Goal: Task Accomplishment & Management: Use online tool/utility

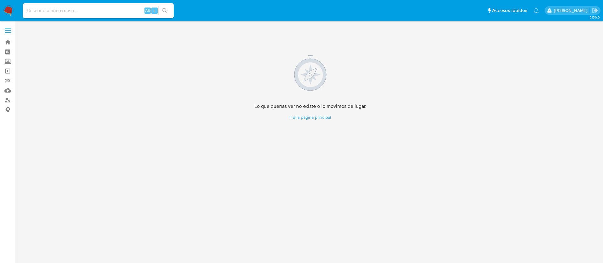
drag, startPoint x: 352, startPoint y: 74, endPoint x: 347, endPoint y: 68, distance: 7.4
click at [352, 73] on span at bounding box center [310, 74] width 112 height 38
click at [73, 7] on input at bounding box center [98, 11] width 151 height 8
paste input "Auyjj8XMWsB93YsnULE8qg8I"
type input "Auyjj8XMWsB93YsnULE8qg8I"
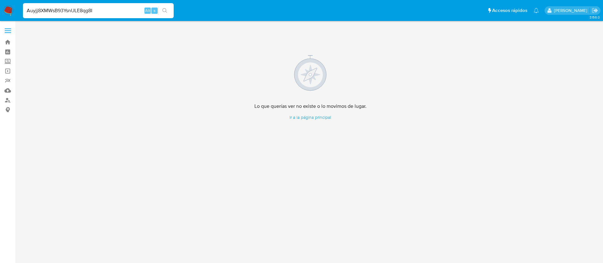
click at [5, 10] on img at bounding box center [8, 10] width 11 height 11
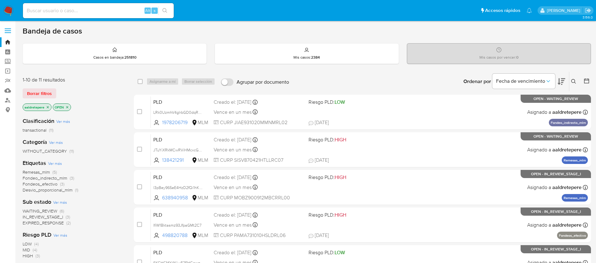
click at [571, 81] on icon at bounding box center [573, 81] width 5 height 5
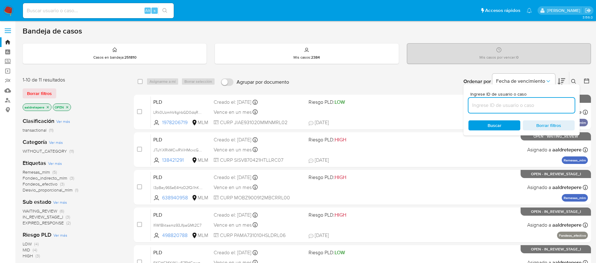
click at [538, 109] on input at bounding box center [521, 105] width 106 height 8
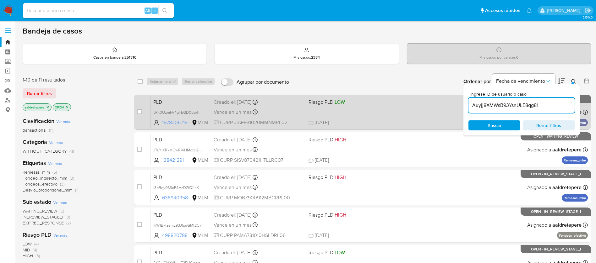
type input "Auyjj8XMWsB93YsnULE8qg8I"
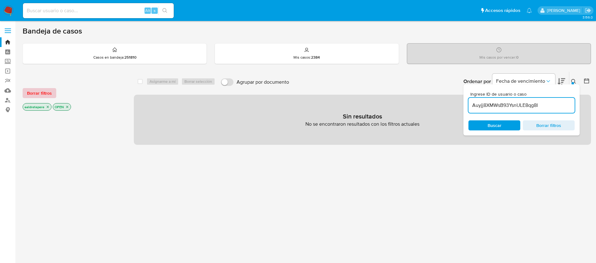
click at [45, 92] on span "Borrar filtros" at bounding box center [39, 93] width 25 height 9
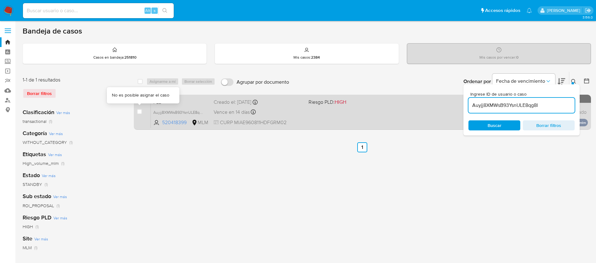
click at [136, 116] on div "case-item-checkbox No es posible asignar el caso PLD Auyjj8XMWsB93YsnULE8qg8I 5…" at bounding box center [362, 112] width 457 height 35
click at [320, 115] on div "PLD Auyjj8XMWsB93YsnULE8qg8I 520418399 MLM Riesgo PLD: HIGH Creado el: 12/07/20…" at bounding box center [369, 112] width 437 height 32
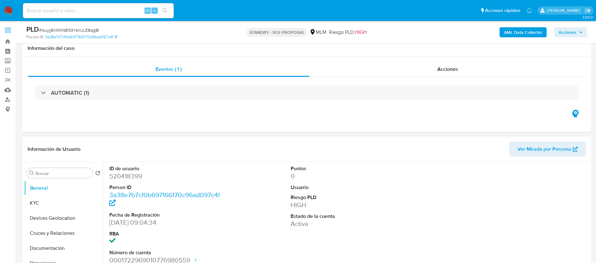
scroll to position [94, 0]
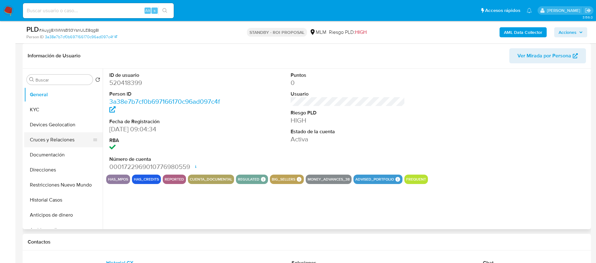
select select "10"
click at [55, 205] on button "Historial Casos" at bounding box center [60, 200] width 73 height 15
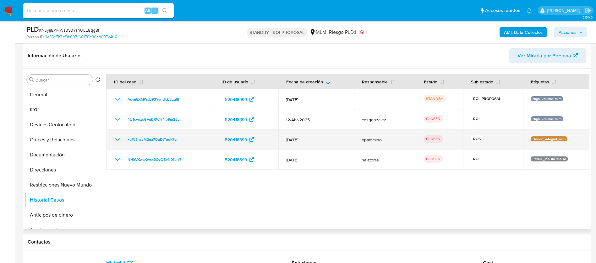
drag, startPoint x: 191, startPoint y: 138, endPoint x: 109, endPoint y: 144, distance: 81.8
click at [109, 144] on td "xdFJ3nssM2na7OqDtTedK7vt" at bounding box center [159, 140] width 107 height 20
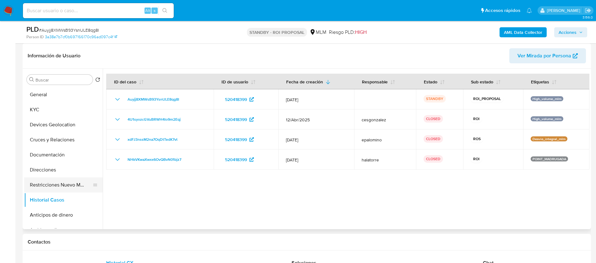
click at [76, 191] on button "Restricciones Nuevo Mundo" at bounding box center [60, 185] width 73 height 15
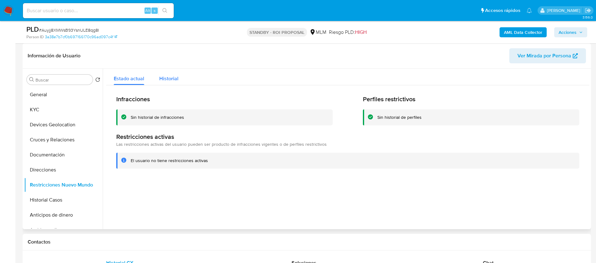
click at [173, 78] on span "Historial" at bounding box center [168, 78] width 19 height 7
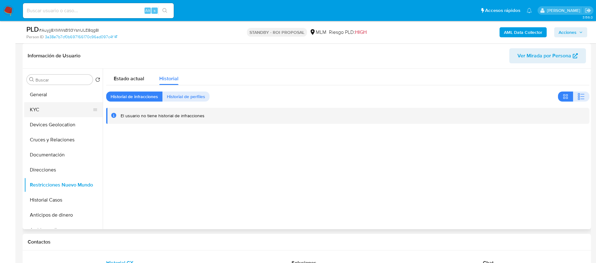
click at [62, 114] on button "KYC" at bounding box center [60, 109] width 73 height 15
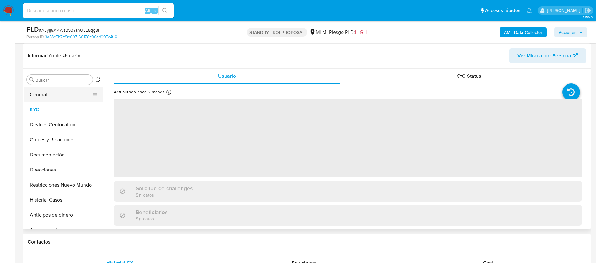
click at [62, 91] on button "General" at bounding box center [60, 94] width 73 height 15
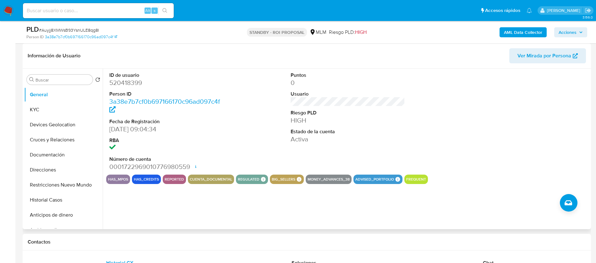
drag, startPoint x: 273, startPoint y: 179, endPoint x: 300, endPoint y: 187, distance: 28.2
click at [274, 179] on button "big_sellers" at bounding box center [284, 179] width 24 height 3
click at [49, 112] on button "KYC" at bounding box center [60, 109] width 73 height 15
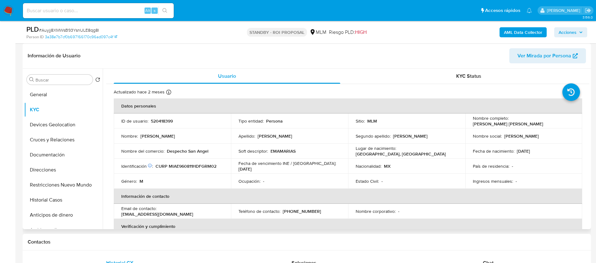
click at [160, 121] on p "520418399" at bounding box center [162, 121] width 22 height 6
copy p "520418399"
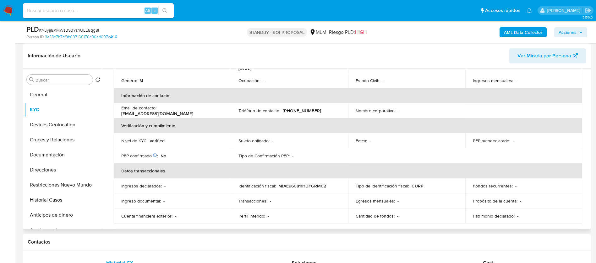
scroll to position [52, 0]
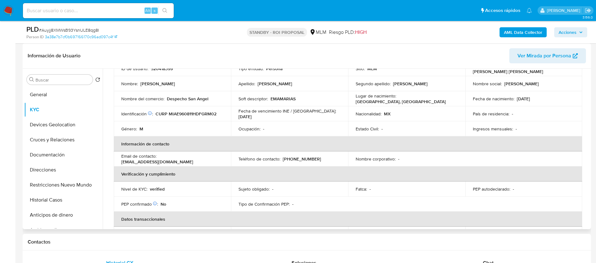
click at [495, 139] on th "Información de contacto" at bounding box center [348, 144] width 468 height 15
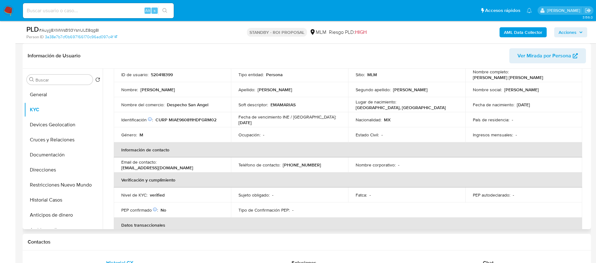
scroll to position [5, 0]
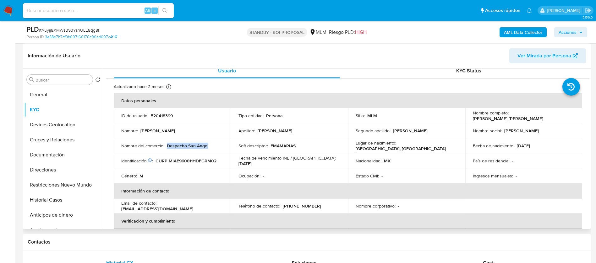
drag, startPoint x: 171, startPoint y: 142, endPoint x: 215, endPoint y: 149, distance: 45.1
click at [215, 149] on td "Nombre del comercio : Despecho San Angel" at bounding box center [172, 145] width 117 height 15
click at [146, 149] on td "Nombre del comercio : Despecho San Angel" at bounding box center [172, 145] width 117 height 15
drag, startPoint x: 127, startPoint y: 144, endPoint x: 240, endPoint y: 151, distance: 112.3
click at [223, 151] on td "Nombre del comercio : Despecho San Angel" at bounding box center [172, 145] width 117 height 15
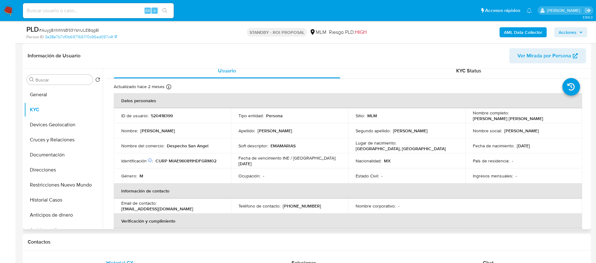
click at [244, 151] on td "Soft descriptor : EMAMARIAS" at bounding box center [289, 145] width 117 height 15
drag, startPoint x: 167, startPoint y: 141, endPoint x: 251, endPoint y: 149, distance: 83.9
click at [251, 149] on tr "Nombre del comercio : Despecho San Angel Soft descriptor : EMAMARIAS Lugar de n…" at bounding box center [348, 145] width 468 height 15
click at [62, 207] on button "Historial Casos" at bounding box center [60, 200] width 73 height 15
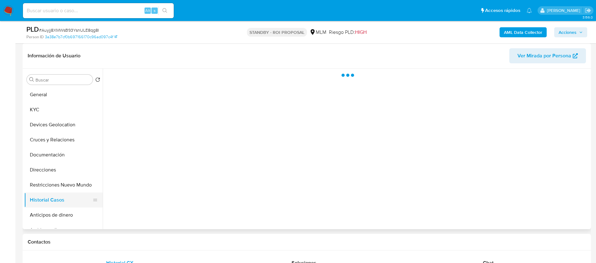
scroll to position [0, 0]
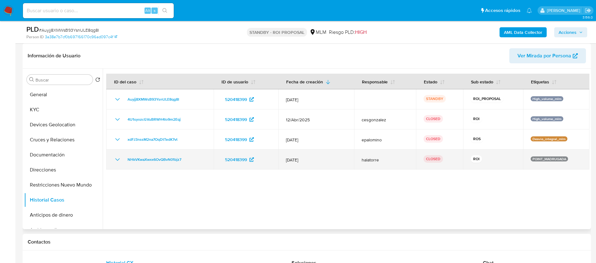
drag, startPoint x: 277, startPoint y: 159, endPoint x: 328, endPoint y: 161, distance: 51.2
click at [328, 161] on tr "NHkVKwaXwxx6OvQBvN01bjz7 520418399 06/Jun/2023 halatorre CLOSED ROI POINT_MADRU…" at bounding box center [347, 160] width 483 height 20
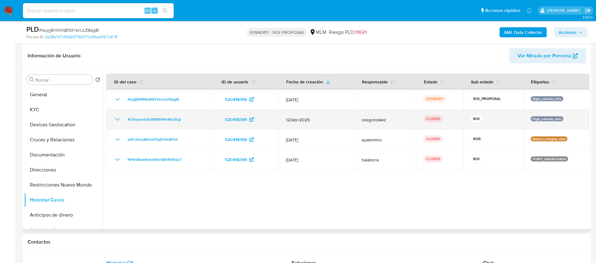
click at [283, 121] on td "12/Abr/2025" at bounding box center [316, 120] width 76 height 20
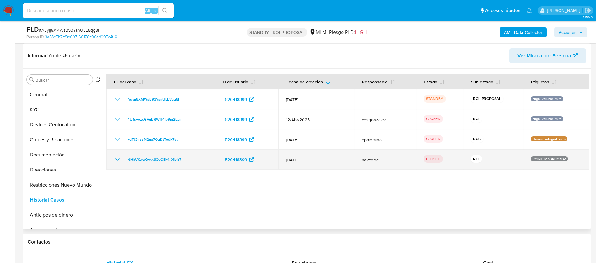
click at [530, 159] on p "POINT_MADRUGADA" at bounding box center [548, 159] width 37 height 5
drag, startPoint x: 530, startPoint y: 159, endPoint x: 572, endPoint y: 158, distance: 42.1
click at [572, 158] on div "POINT_MADRUGADA" at bounding box center [555, 160] width 51 height 6
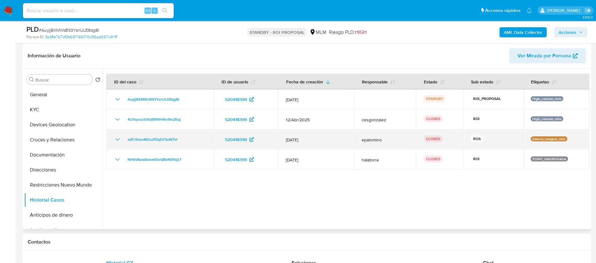
drag, startPoint x: 526, startPoint y: 138, endPoint x: 584, endPoint y: 138, distance: 57.5
click at [584, 138] on td "Desvio_integral_mlm" at bounding box center [556, 140] width 66 height 20
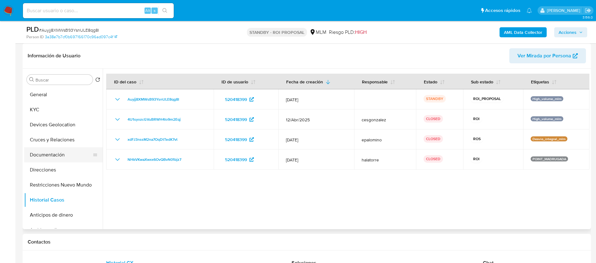
click at [47, 157] on button "Documentación" at bounding box center [60, 155] width 73 height 15
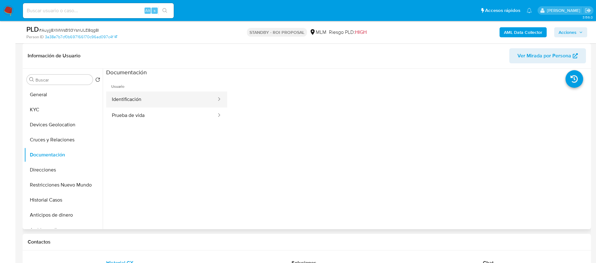
click at [130, 101] on button "Identificación" at bounding box center [161, 100] width 111 height 16
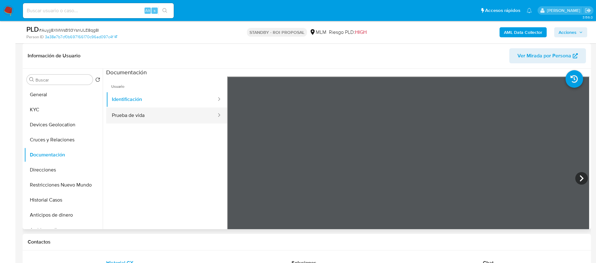
click at [138, 118] on button "Prueba de vida" at bounding box center [161, 116] width 111 height 16
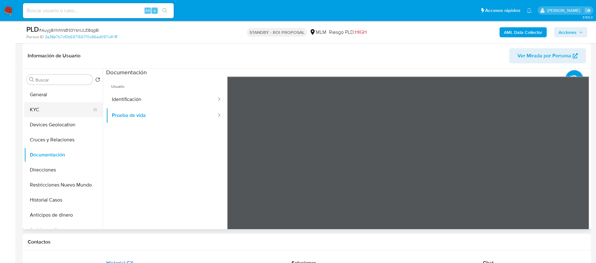
click at [47, 111] on button "KYC" at bounding box center [60, 109] width 73 height 15
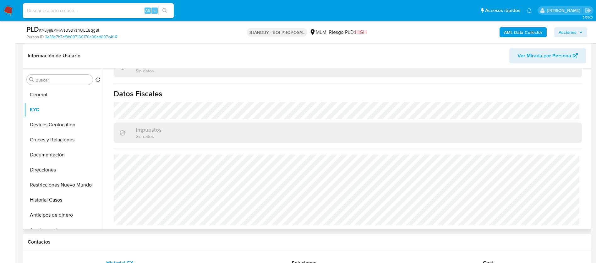
scroll to position [382, 0]
click at [68, 156] on button "Documentación" at bounding box center [60, 155] width 73 height 15
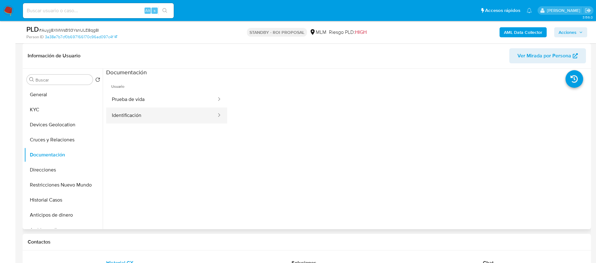
drag, startPoint x: 155, startPoint y: 100, endPoint x: 163, endPoint y: 114, distance: 16.4
click at [156, 101] on button "Prueba de vida" at bounding box center [161, 100] width 111 height 16
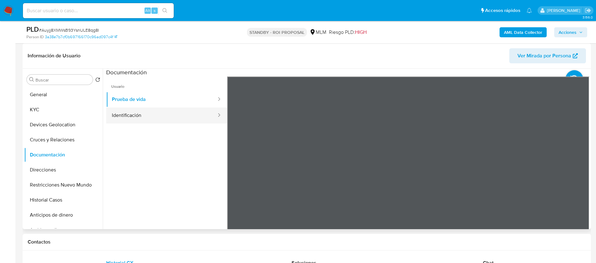
click at [164, 116] on button "Identificación" at bounding box center [161, 116] width 111 height 16
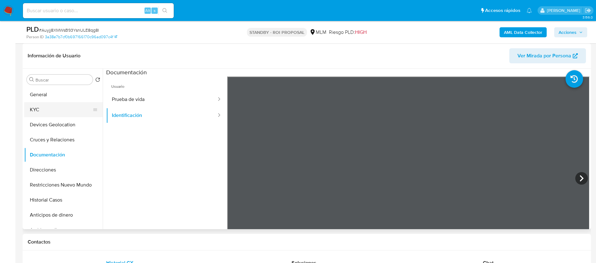
click at [73, 107] on button "KYC" at bounding box center [60, 109] width 73 height 15
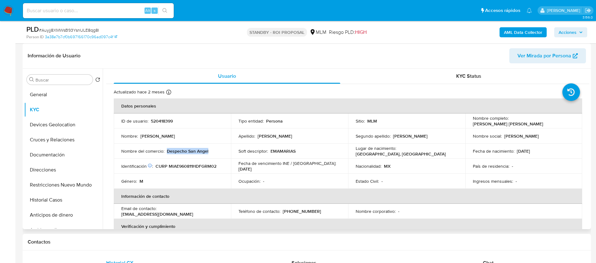
drag, startPoint x: 167, startPoint y: 153, endPoint x: 209, endPoint y: 154, distance: 42.4
click at [209, 154] on td "Nombre del comercio : Despecho San Angel" at bounding box center [172, 151] width 117 height 15
copy p "Despecho San Angel"
drag, startPoint x: 217, startPoint y: 211, endPoint x: 159, endPoint y: 210, distance: 57.2
click at [159, 210] on div "Email de contacto : emanuelarhias@gmail.com" at bounding box center [172, 211] width 102 height 11
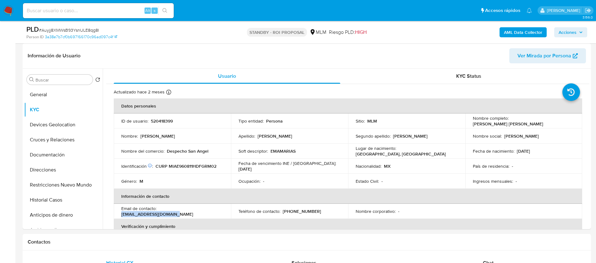
copy p "emanuelarhias@gmail.com"
drag, startPoint x: 311, startPoint y: 209, endPoint x: 281, endPoint y: 213, distance: 30.4
click at [281, 213] on div "Teléfono de contacto : (55) 36079742" at bounding box center [289, 212] width 102 height 6
copy p "(55) 36079742"
click at [76, 159] on button "Documentación" at bounding box center [60, 155] width 73 height 15
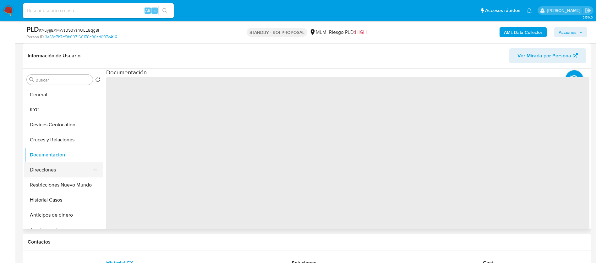
click at [64, 176] on button "Direcciones" at bounding box center [60, 170] width 73 height 15
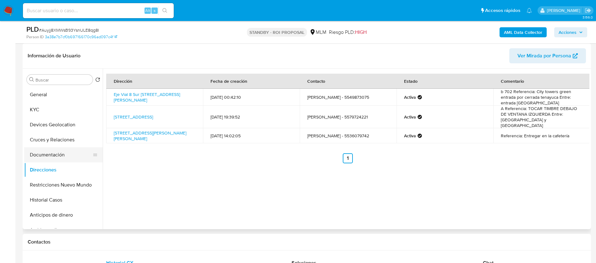
click at [56, 155] on button "Documentación" at bounding box center [60, 155] width 73 height 15
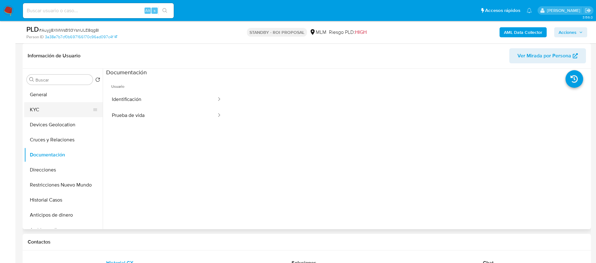
click at [61, 109] on button "KYC" at bounding box center [60, 109] width 73 height 15
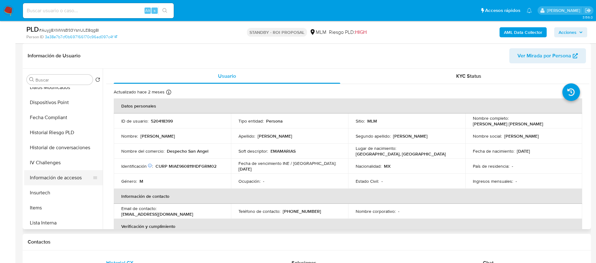
scroll to position [188, 0]
click at [42, 211] on button "Items" at bounding box center [60, 207] width 73 height 15
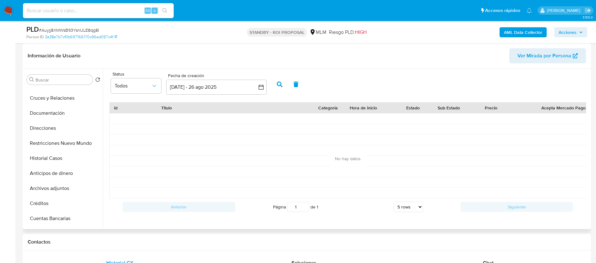
scroll to position [0, 0]
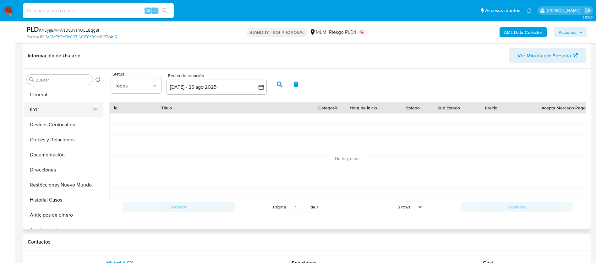
click at [56, 114] on button "KYC" at bounding box center [60, 109] width 73 height 15
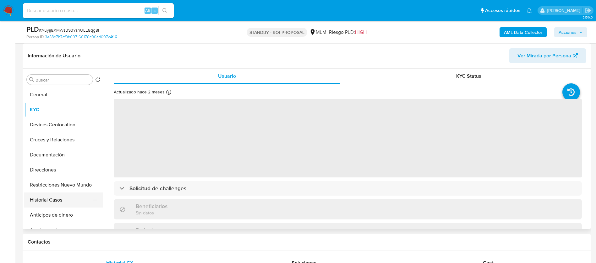
click at [59, 207] on button "Historial Casos" at bounding box center [60, 200] width 73 height 15
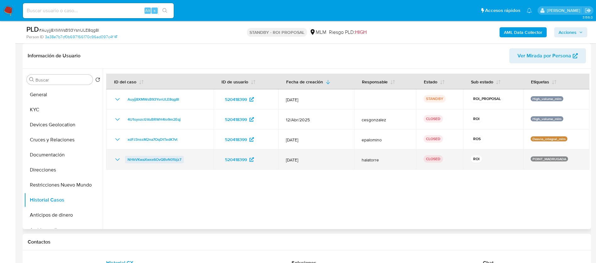
click at [164, 157] on span "NHkVKwaXwxx6OvQBvN01bjz7" at bounding box center [154, 160] width 54 height 8
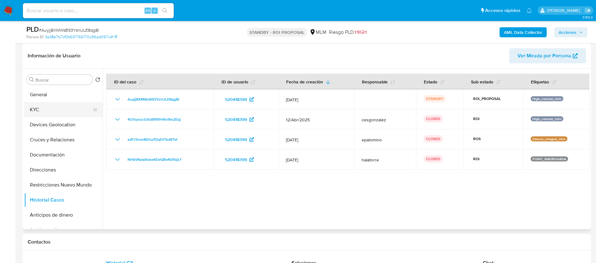
click at [86, 110] on button "KYC" at bounding box center [60, 109] width 73 height 15
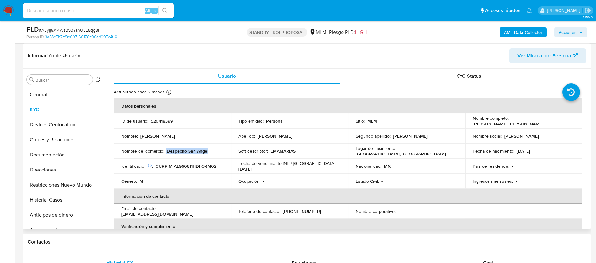
drag, startPoint x: 165, startPoint y: 153, endPoint x: 210, endPoint y: 151, distance: 44.9
click at [210, 151] on div "Nombre del comercio : Despecho San Angel" at bounding box center [172, 152] width 102 height 6
click at [296, 151] on div "Soft descriptor : EMAMARIAS" at bounding box center [289, 152] width 102 height 6
drag, startPoint x: 229, startPoint y: 171, endPoint x: 161, endPoint y: 170, distance: 67.2
click at [161, 170] on td "Identificación CIC: 125244588 : CURP MIAE960811HDFGRM02" at bounding box center [172, 166] width 117 height 15
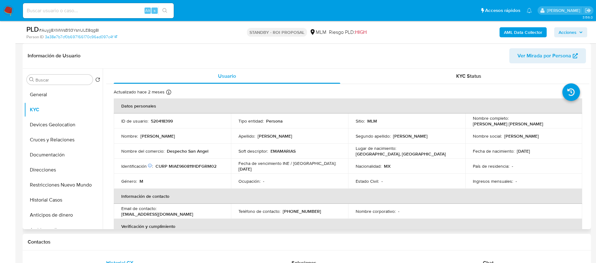
click at [345, 186] on td "Ocupación : -" at bounding box center [289, 181] width 117 height 15
click at [277, 90] on div "Actualizado hace 2 meses Creado: 31/05/2020 18:48:23 Actualizado: 13/06/2025 12…" at bounding box center [340, 93] width 452 height 8
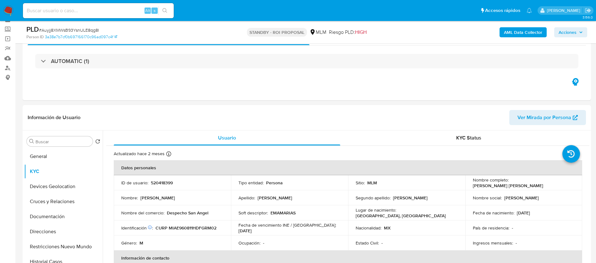
scroll to position [47, 0]
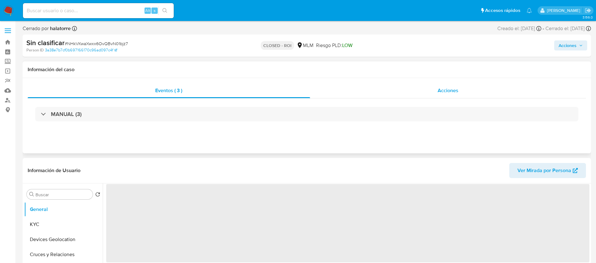
click at [448, 92] on span "Acciones" at bounding box center [447, 90] width 21 height 7
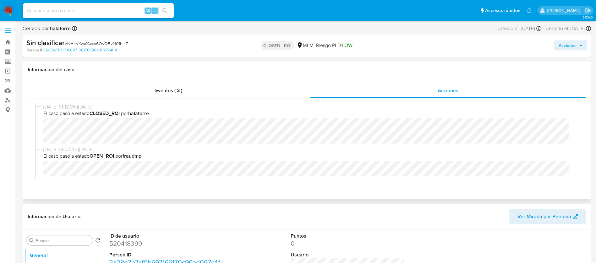
select select "10"
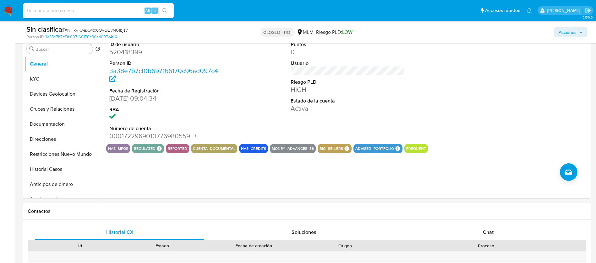
scroll to position [235, 0]
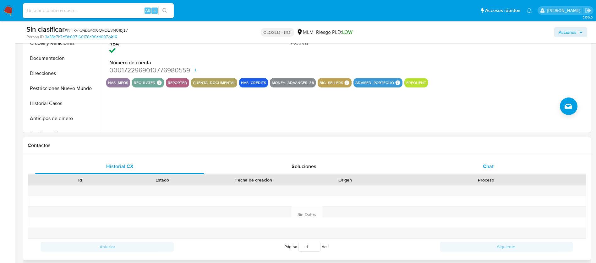
drag, startPoint x: 497, startPoint y: 169, endPoint x: 493, endPoint y: 169, distance: 4.7
click at [497, 169] on div "Chat" at bounding box center [487, 166] width 169 height 15
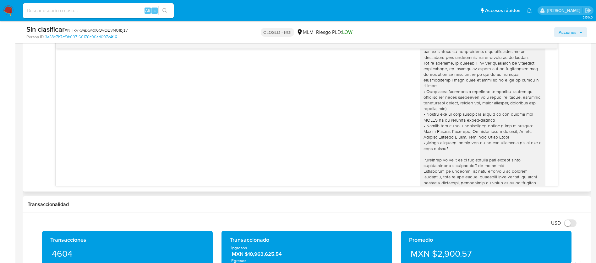
scroll to position [58, 0]
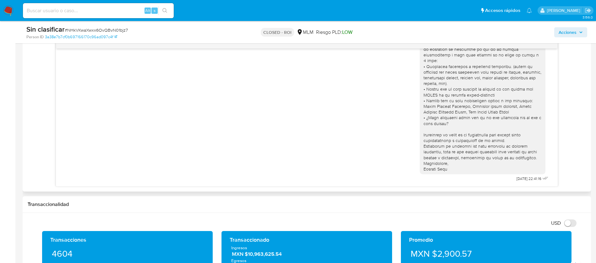
click at [442, 151] on div at bounding box center [482, 86] width 118 height 171
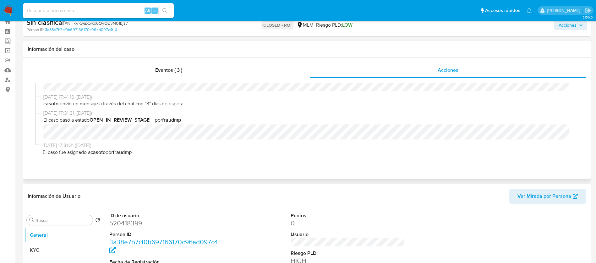
scroll to position [0, 0]
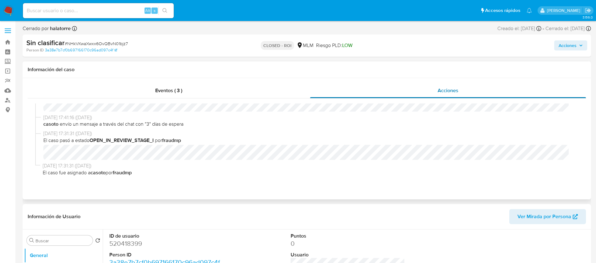
click at [452, 90] on span "Acciones" at bounding box center [447, 90] width 21 height 7
click at [465, 93] on div "Acciones" at bounding box center [448, 90] width 276 height 15
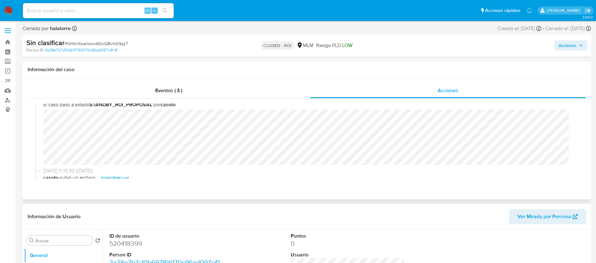
scroll to position [286, 0]
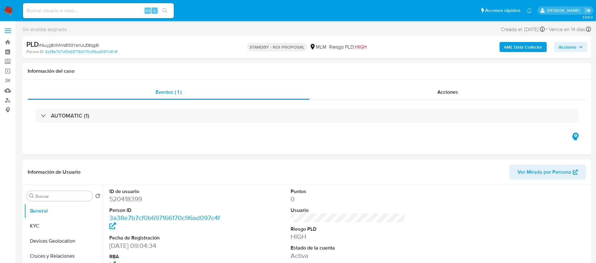
select select "10"
click at [55, 225] on button "KYC" at bounding box center [60, 226] width 73 height 15
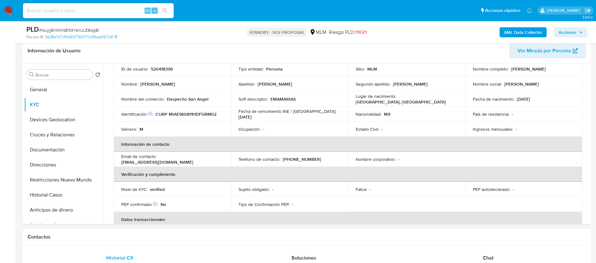
scroll to position [101, 0]
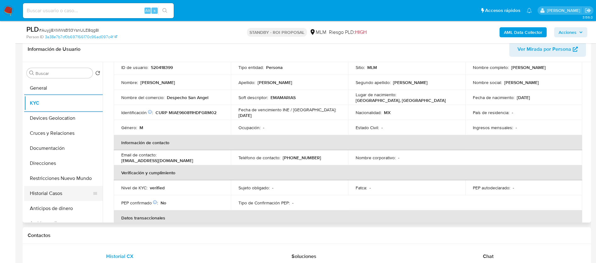
click at [45, 193] on button "Historial Casos" at bounding box center [60, 193] width 73 height 15
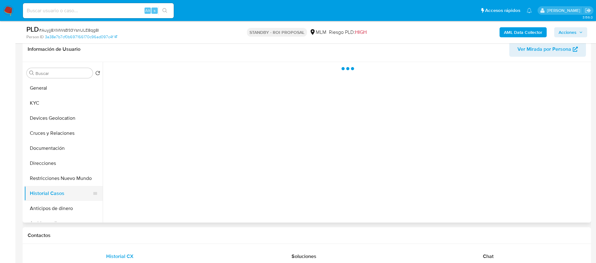
scroll to position [0, 0]
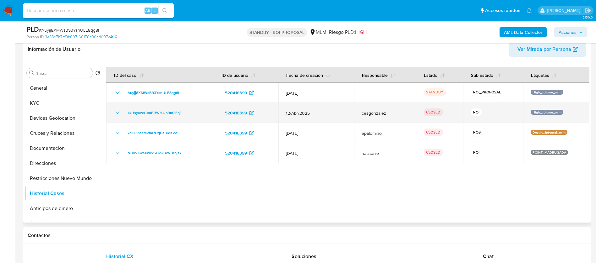
click at [117, 114] on icon "Mostrar/Ocultar" at bounding box center [118, 113] width 8 height 8
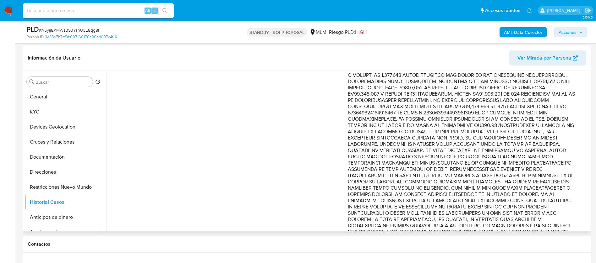
scroll to position [141, 0]
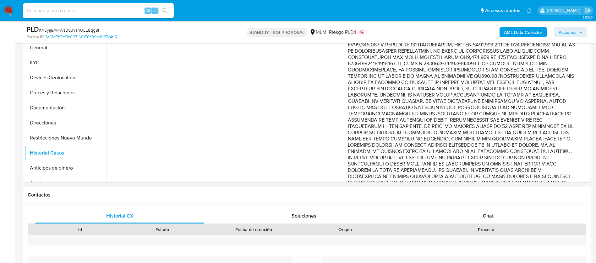
drag, startPoint x: 592, startPoint y: 106, endPoint x: 599, endPoint y: 57, distance: 50.1
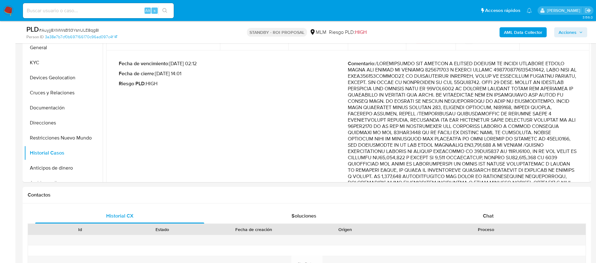
scroll to position [41, 0]
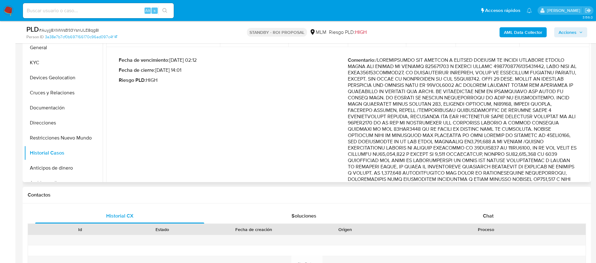
drag, startPoint x: 374, startPoint y: 84, endPoint x: 475, endPoint y: 83, distance: 101.4
click at [475, 83] on p "Comentario :" at bounding box center [462, 214] width 229 height 314
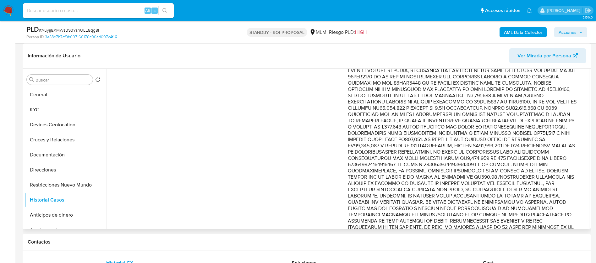
scroll to position [244, 0]
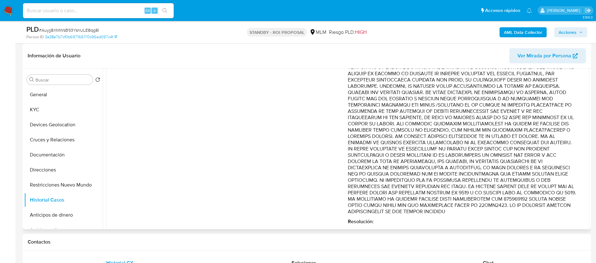
drag, startPoint x: 514, startPoint y: 127, endPoint x: 459, endPoint y: 207, distance: 96.9
click at [459, 207] on p "Comentario :" at bounding box center [462, 58] width 229 height 314
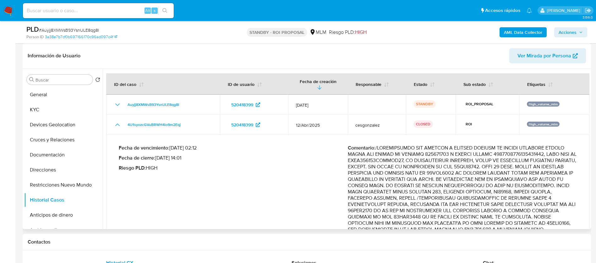
scroll to position [0, 0]
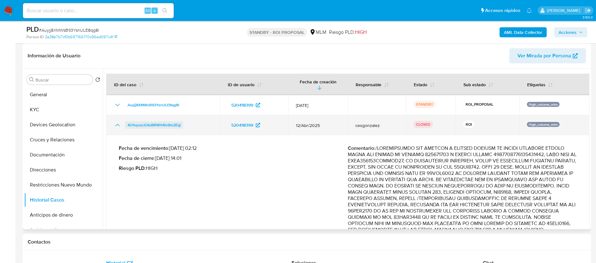
click at [162, 122] on span "4U1syozcGVuBRWH4lo9m2Eqj" at bounding box center [153, 126] width 53 height 8
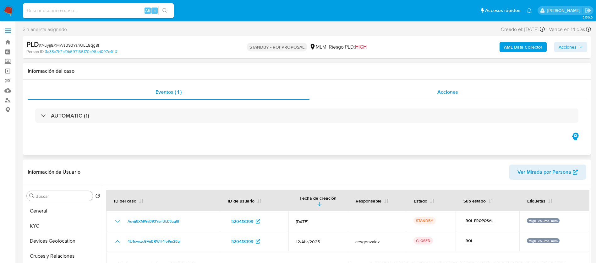
click at [450, 92] on span "Acciones" at bounding box center [447, 92] width 21 height 7
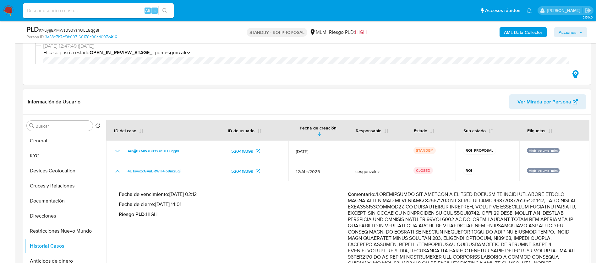
scroll to position [47, 0]
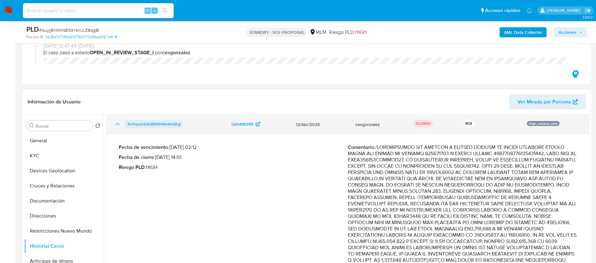
click at [155, 121] on span "4U1syozcGVuBRWH4lo9m2Eqj" at bounding box center [153, 125] width 53 height 8
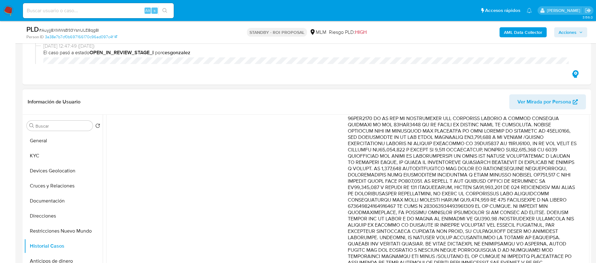
scroll to position [141, 0]
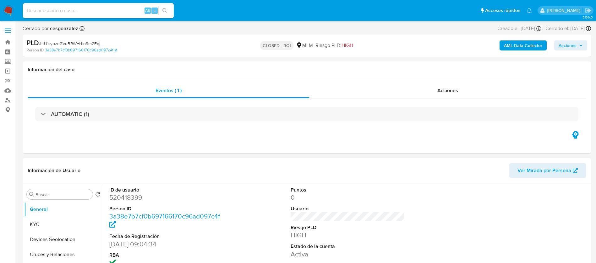
select select "10"
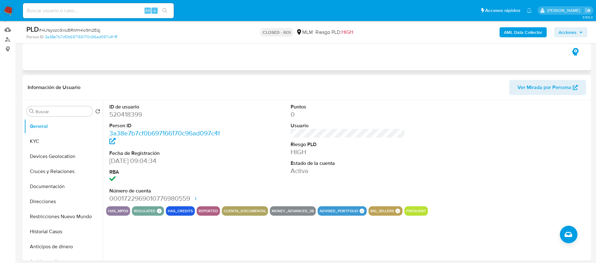
scroll to position [94, 0]
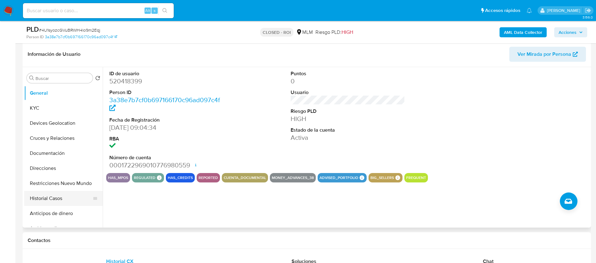
click at [53, 198] on button "Historial Casos" at bounding box center [60, 198] width 73 height 15
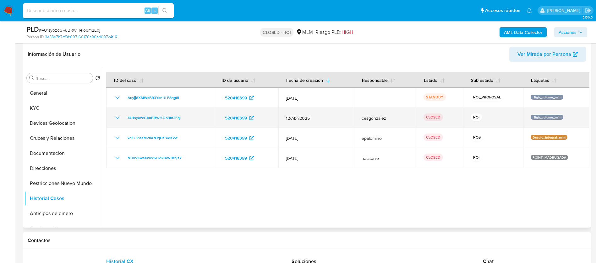
click at [114, 117] on icon "Mostrar/Ocultar" at bounding box center [118, 118] width 8 height 8
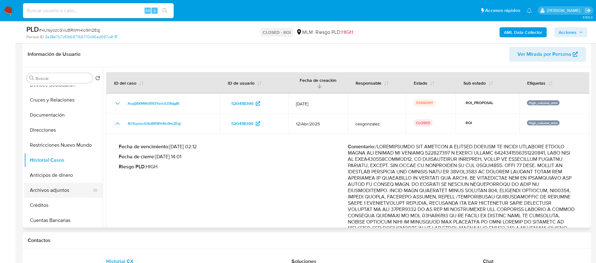
scroll to position [47, 0]
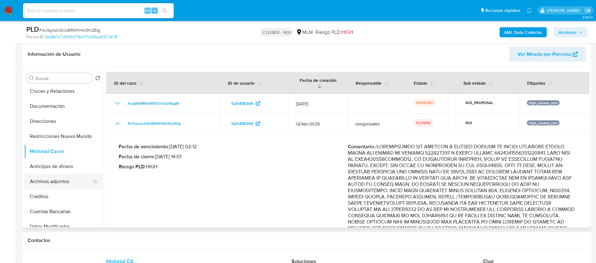
click at [65, 187] on button "Archivos adjuntos" at bounding box center [60, 181] width 73 height 15
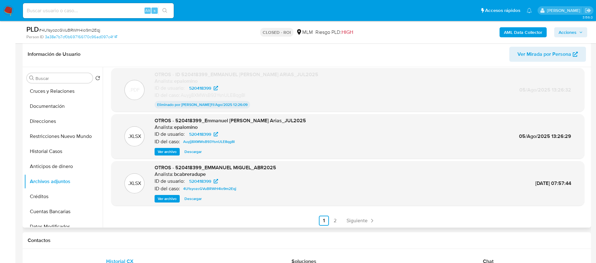
scroll to position [52, 0]
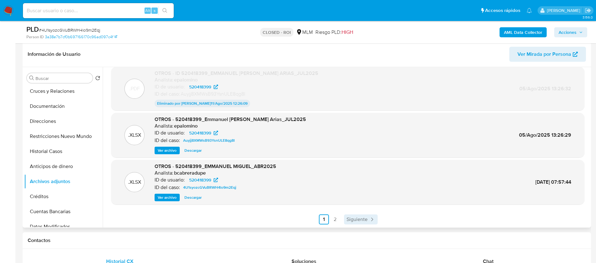
click at [360, 219] on span "Siguiente" at bounding box center [356, 219] width 21 height 5
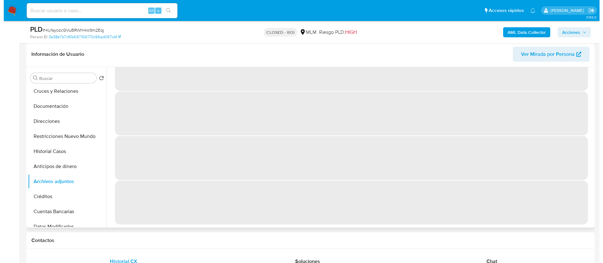
scroll to position [0, 0]
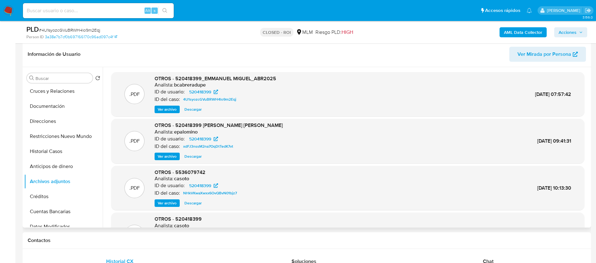
click at [161, 109] on span "Ver archivo" at bounding box center [167, 109] width 19 height 6
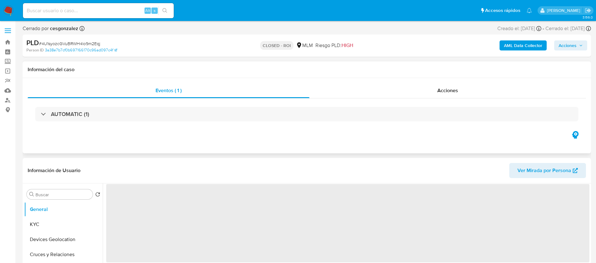
click at [456, 99] on div "AUTOMATIC (1)" at bounding box center [307, 114] width 558 height 31
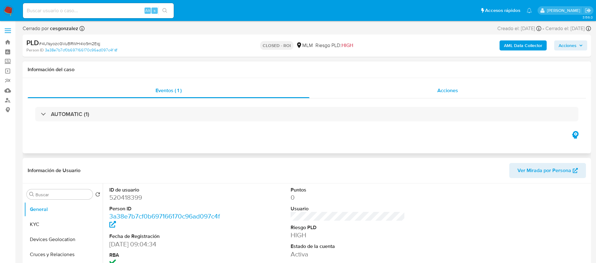
click at [456, 93] on span "Acciones" at bounding box center [447, 90] width 21 height 7
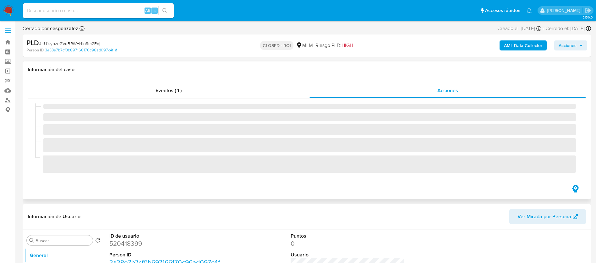
select select "10"
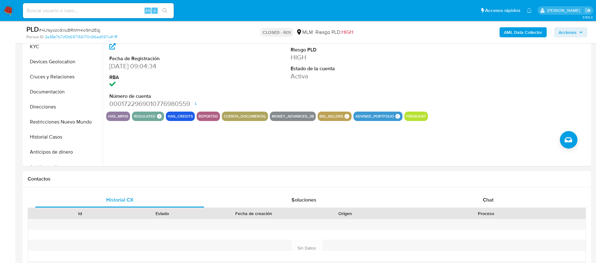
scroll to position [235, 0]
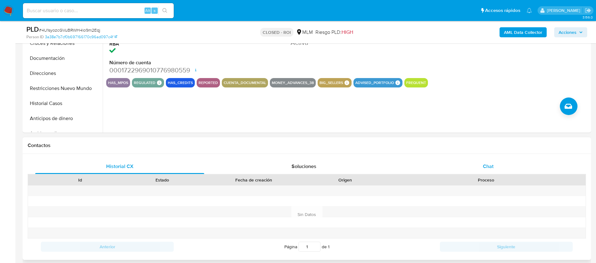
click at [490, 160] on div "Chat" at bounding box center [487, 166] width 169 height 15
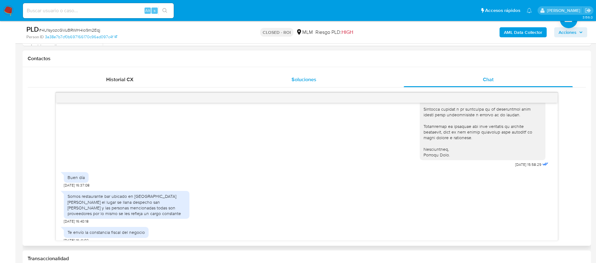
scroll to position [330, 0]
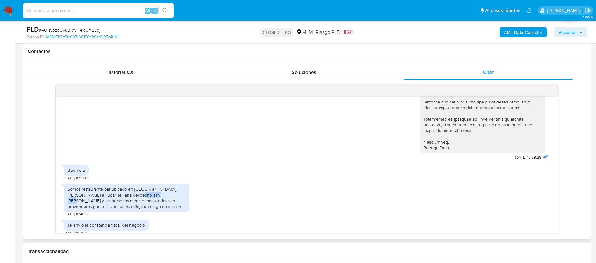
drag, startPoint x: 120, startPoint y: 194, endPoint x: 145, endPoint y: 194, distance: 25.8
click at [145, 194] on div "Somos restaurante bar ubicado en San angel el lugar se llana despecho san angel…" at bounding box center [127, 197] width 118 height 23
click at [153, 195] on div "Somos restaurante bar ubicado en San angel el lugar se llana despecho san angel…" at bounding box center [127, 197] width 118 height 23
click at [180, 203] on div "Somos restaurante bar ubicado en San angel el lugar se llana despecho san angel…" at bounding box center [127, 197] width 118 height 23
click at [180, 202] on div "Somos restaurante bar ubicado en San angel el lugar se llana despecho san angel…" at bounding box center [127, 197] width 118 height 23
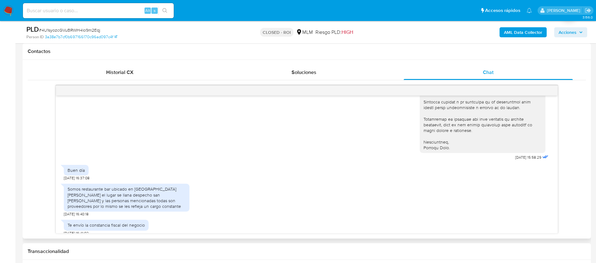
scroll to position [377, 0]
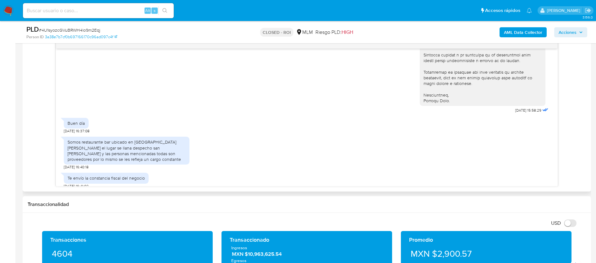
click at [147, 127] on div "Buen día 23/05/2025 16:37:08" at bounding box center [307, 124] width 486 height 19
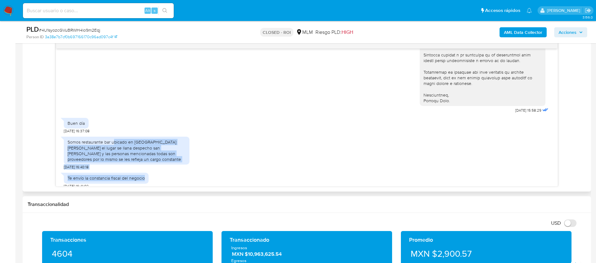
drag, startPoint x: 113, startPoint y: 135, endPoint x: 149, endPoint y: 177, distance: 54.8
click at [148, 176] on div "22/05/2025 15:58:29 Buen día 23/05/2025 16:37:08 Somos restaurante bar ubicado …" at bounding box center [306, 118] width 501 height 138
click at [148, 156] on div "Somos restaurante bar ubicado en San angel el lugar se llana despecho san angel…" at bounding box center [127, 150] width 118 height 23
drag, startPoint x: 157, startPoint y: 168, endPoint x: 60, endPoint y: 139, distance: 101.2
click at [60, 139] on div "22/05/2025 15:58:29 Buen día 23/05/2025 16:37:08 Somos restaurante bar ubicado …" at bounding box center [306, 118] width 501 height 138
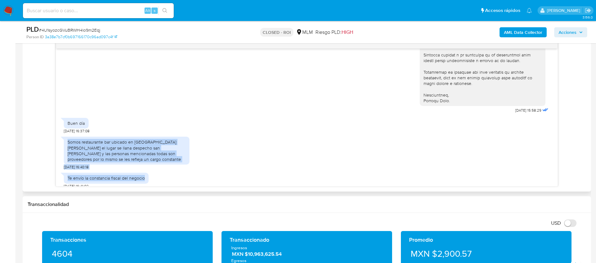
copy div "Somos restaurante bar ubicado en San angel el lugar se llana despecho san angel…"
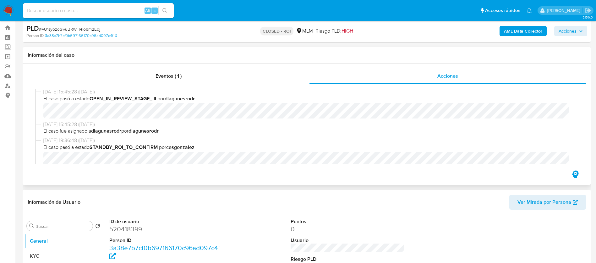
scroll to position [0, 0]
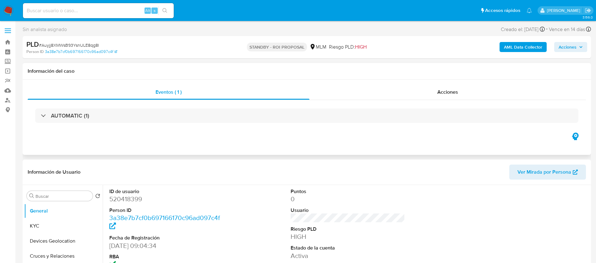
select select "10"
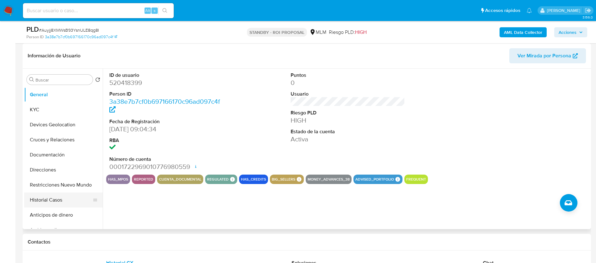
click at [59, 202] on button "Historial Casos" at bounding box center [60, 200] width 73 height 15
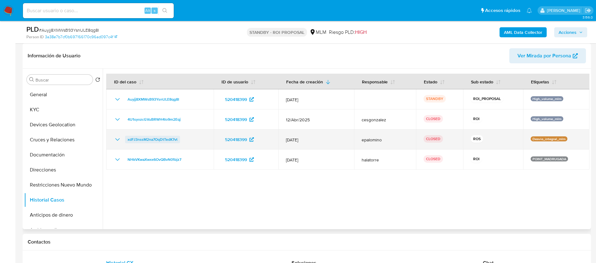
click at [166, 138] on span "xdFJ3nssM2na7OqDtTedK7vt" at bounding box center [152, 140] width 50 height 8
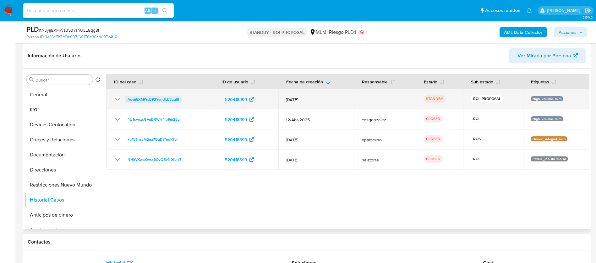
click at [167, 96] on span "Auyjj8XMWsB93YsnULE8qg8I" at bounding box center [152, 100] width 51 height 8
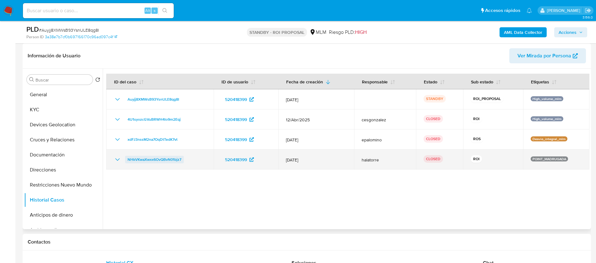
click at [151, 161] on span "NHkVKwaXwxx6OvQBvN01bjz7" at bounding box center [154, 160] width 54 height 8
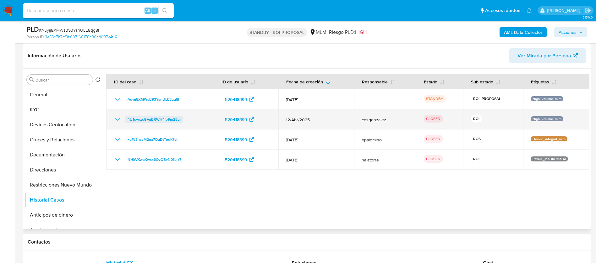
click at [132, 121] on span "4U1syozcGVuBRWH4lo9m2Eqj" at bounding box center [153, 120] width 53 height 8
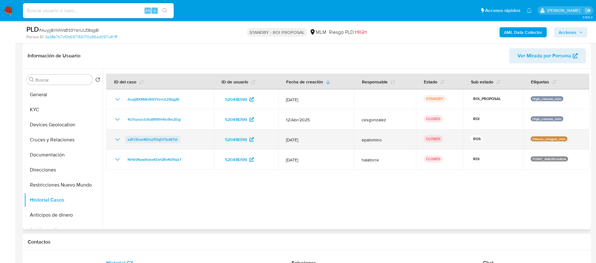
click at [140, 140] on span "xdFJ3nssM2na7OqDtTedK7vt" at bounding box center [152, 140] width 50 height 8
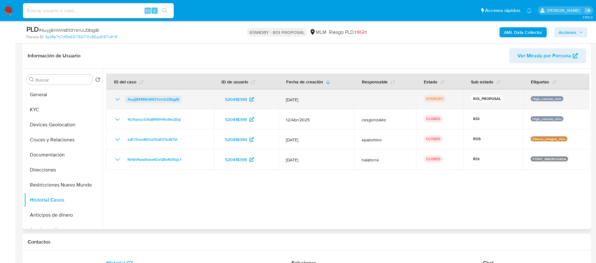
click at [163, 99] on span "Auyjj8XMWsB93YsnULE8qg8I" at bounding box center [152, 100] width 51 height 8
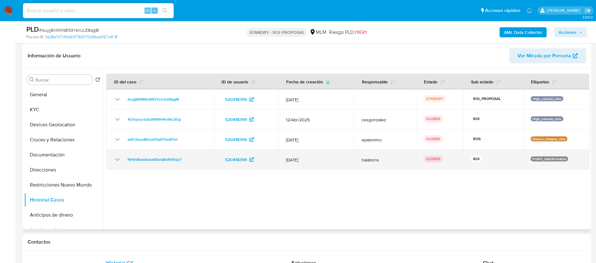
click at [116, 159] on icon "Mostrar/Ocultar" at bounding box center [118, 160] width 8 height 8
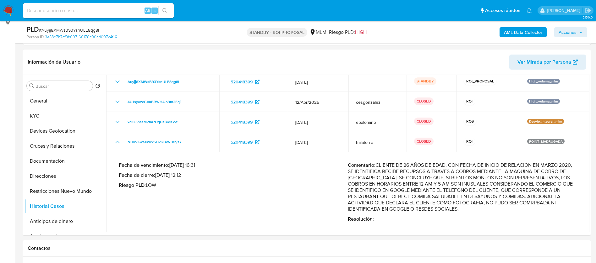
scroll to position [141, 0]
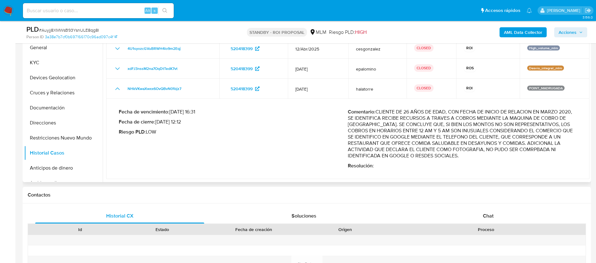
drag, startPoint x: 415, startPoint y: 162, endPoint x: 336, endPoint y: 129, distance: 85.5
click at [340, 129] on div "Fecha de vencimiento : 05/08/2023 16:31 Fecha de cierre : 10/07/2023 12:12 Ries…" at bounding box center [348, 139] width 458 height 70
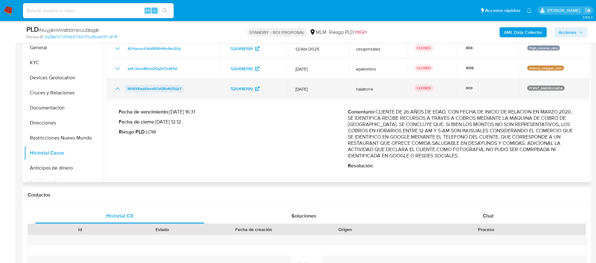
click at [151, 90] on span "NHkVKwaXwxx6OvQBvN01bjz7" at bounding box center [154, 89] width 54 height 8
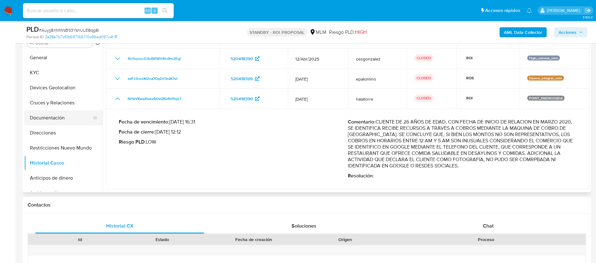
scroll to position [0, 0]
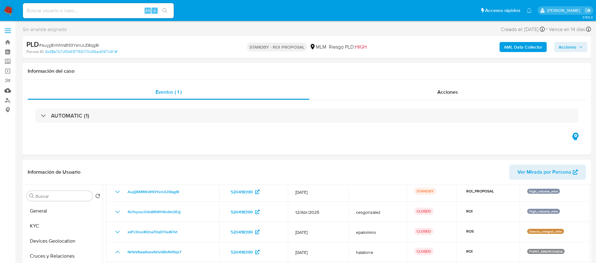
click at [8, 91] on link "Mulan" at bounding box center [37, 91] width 75 height 10
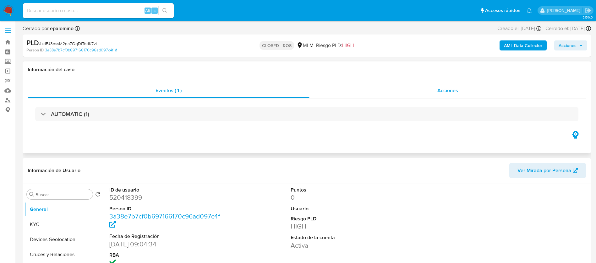
click at [452, 89] on span "Acciones" at bounding box center [447, 90] width 21 height 7
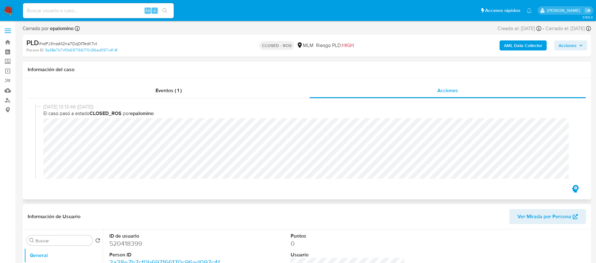
select select "10"
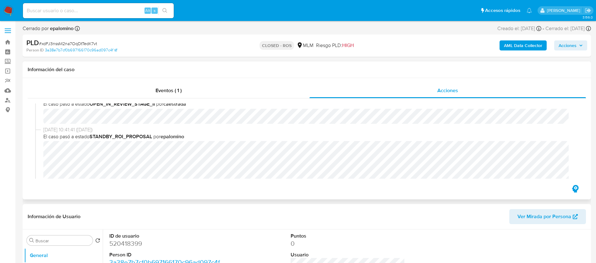
scroll to position [430, 0]
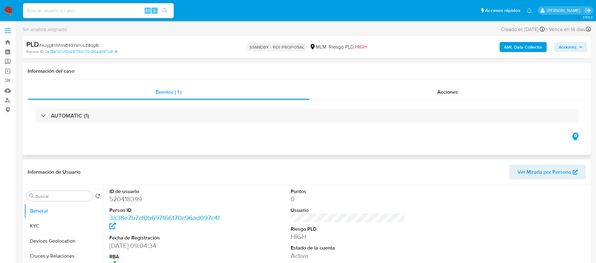
select select "10"
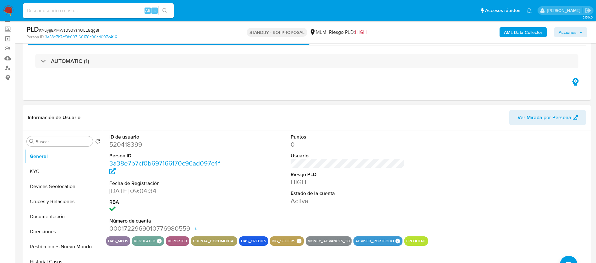
scroll to position [47, 0]
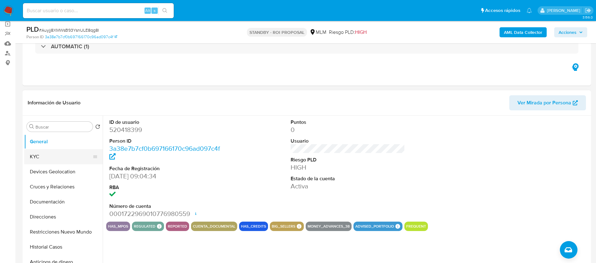
click at [50, 159] on button "KYC" at bounding box center [60, 156] width 73 height 15
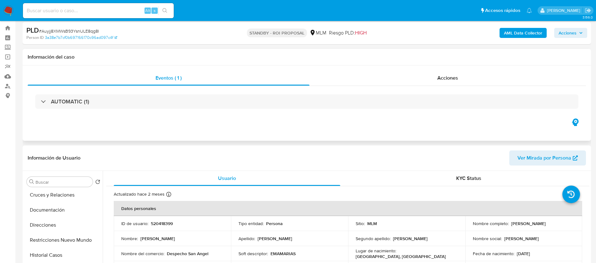
scroll to position [0, 0]
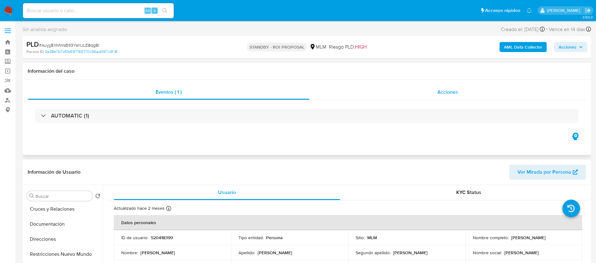
click at [454, 91] on span "Acciones" at bounding box center [447, 92] width 21 height 7
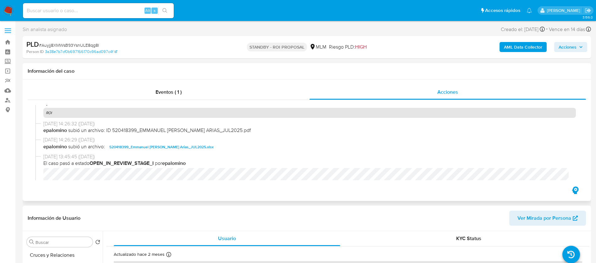
scroll to position [419, 0]
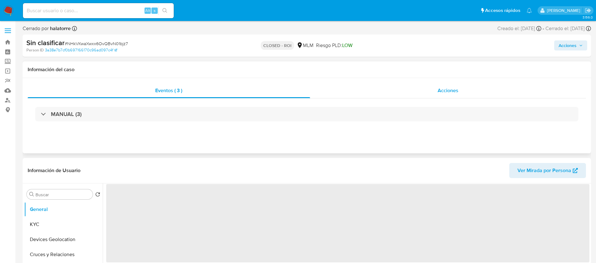
click at [440, 94] on span "Acciones" at bounding box center [447, 90] width 21 height 7
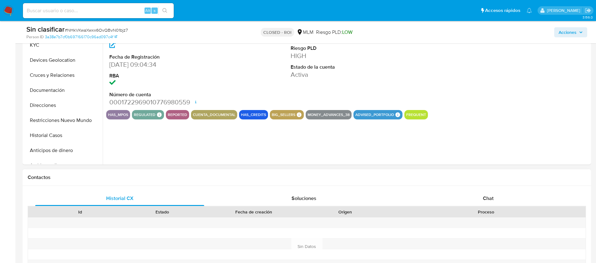
select select "10"
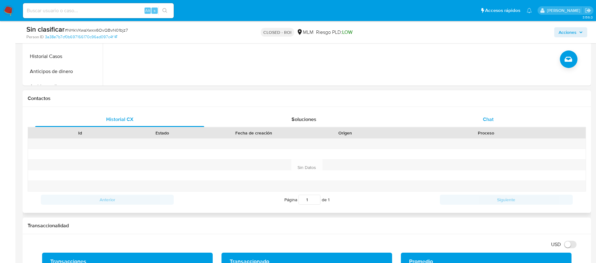
drag, startPoint x: 490, startPoint y: 106, endPoint x: 490, endPoint y: 113, distance: 6.9
click at [490, 107] on div "Contactos Historial CX Soluciones Chat Id Estado Fecha de creación Origen Proce…" at bounding box center [307, 151] width 568 height 123
click at [490, 114] on div "Chat" at bounding box center [487, 119] width 169 height 15
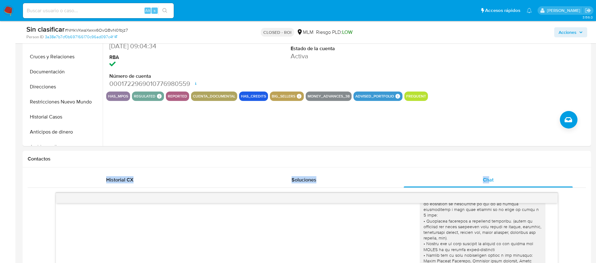
scroll to position [188, 0]
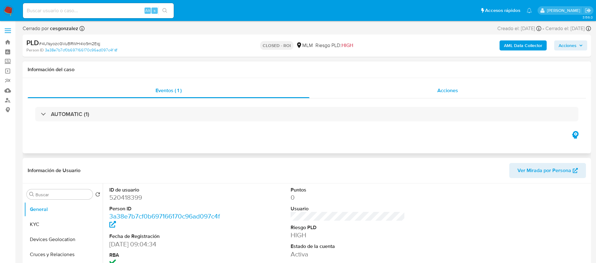
select select "10"
click at [451, 89] on span "Acciones" at bounding box center [447, 90] width 21 height 7
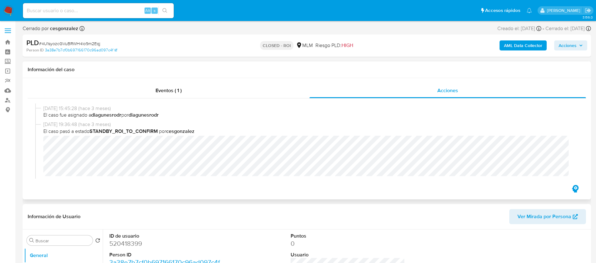
scroll to position [424, 0]
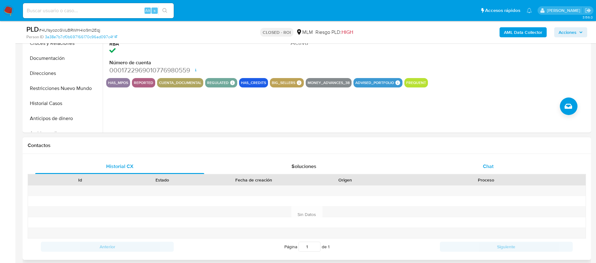
click at [489, 159] on div "Chat" at bounding box center [487, 166] width 169 height 15
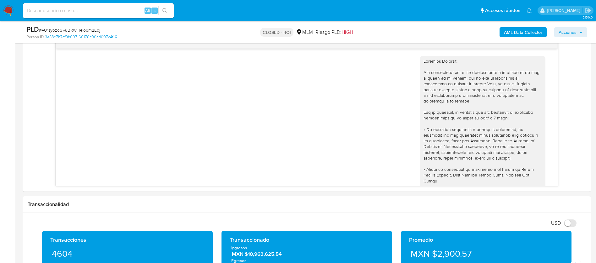
scroll to position [0, 0]
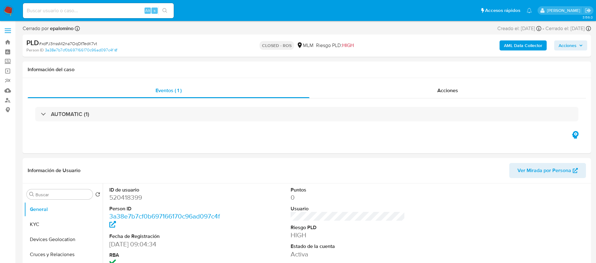
select select "10"
click at [444, 94] on span "Acciones" at bounding box center [447, 90] width 21 height 7
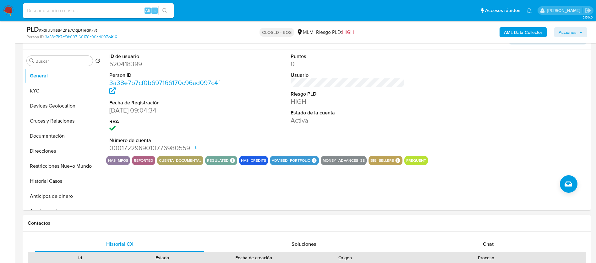
scroll to position [235, 0]
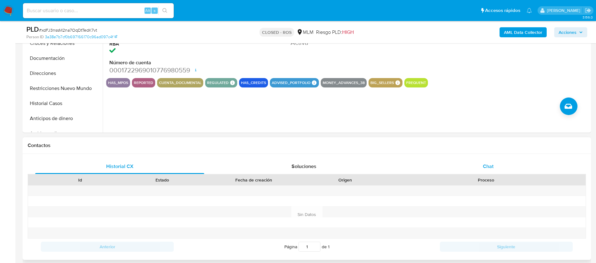
click at [485, 168] on span "Chat" at bounding box center [488, 166] width 11 height 7
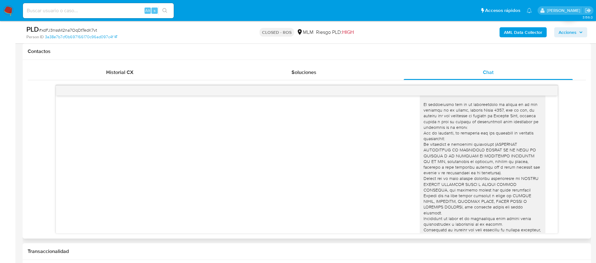
scroll to position [41, 0]
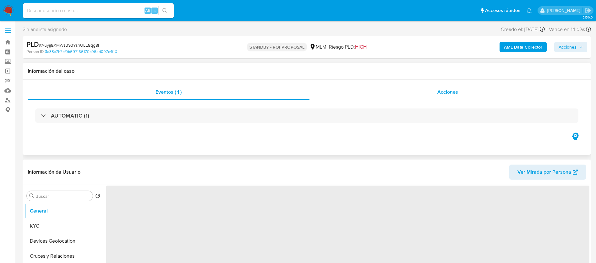
click at [453, 90] on span "Acciones" at bounding box center [447, 92] width 21 height 7
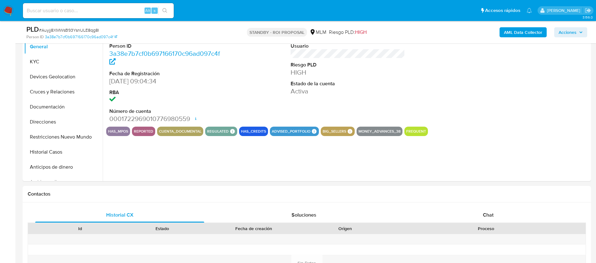
select select "10"
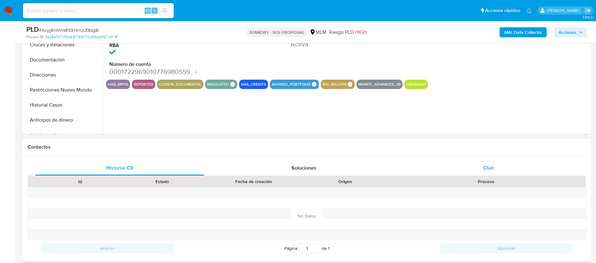
click at [485, 172] on div "Chat" at bounding box center [487, 168] width 169 height 15
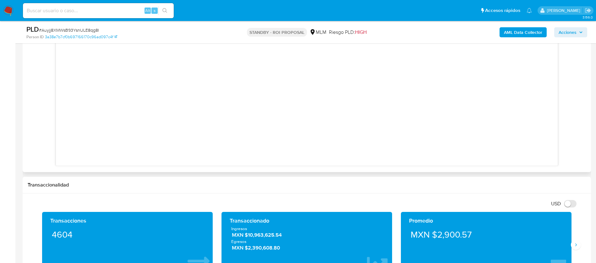
scroll to position [471, 0]
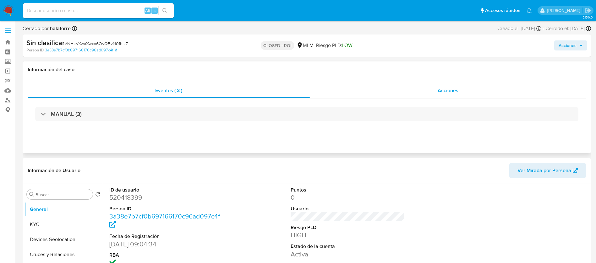
click at [455, 90] on span "Acciones" at bounding box center [447, 90] width 21 height 7
select select "10"
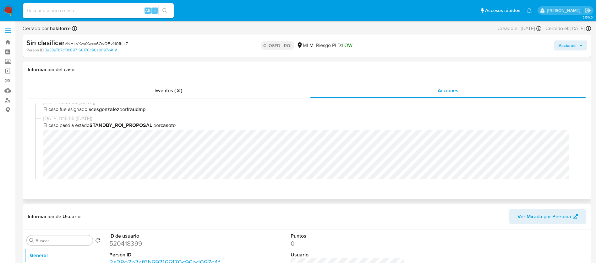
scroll to position [283, 0]
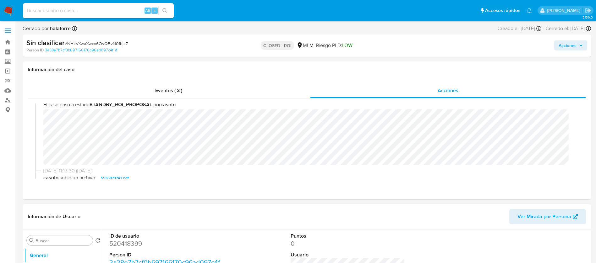
click at [128, 242] on dd "520418399" at bounding box center [166, 244] width 115 height 9
copy dd "520418399"
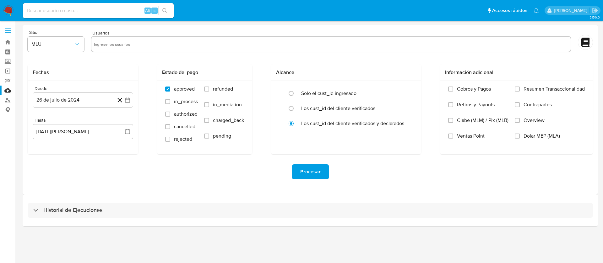
click at [159, 46] on input "text" at bounding box center [331, 44] width 474 height 10
paste input "520418399"
type input "520418399"
click at [28, 37] on button "MLU" at bounding box center [56, 44] width 57 height 15
click at [35, 48] on button "MLU" at bounding box center [56, 44] width 57 height 15
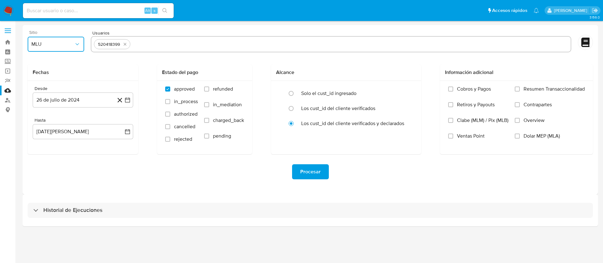
click at [34, 49] on button "MLU" at bounding box center [56, 44] width 57 height 15
drag, startPoint x: 35, startPoint y: 133, endPoint x: 40, endPoint y: 129, distance: 6.0
click at [36, 134] on span "MLM" at bounding box center [36, 136] width 11 height 6
click at [67, 107] on button "26 de julio de 2024" at bounding box center [83, 100] width 100 height 15
click at [78, 124] on span "julio 2024" at bounding box center [80, 123] width 24 height 6
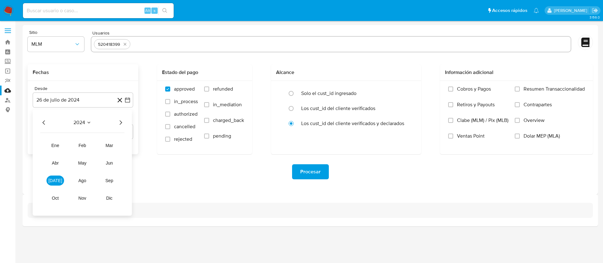
click at [78, 124] on span "2024" at bounding box center [79, 123] width 12 height 6
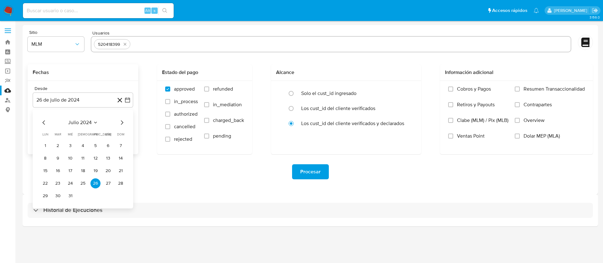
click at [41, 122] on icon "Mes anterior" at bounding box center [44, 123] width 8 height 8
click at [81, 122] on span "mayo 2024" at bounding box center [80, 123] width 25 height 6
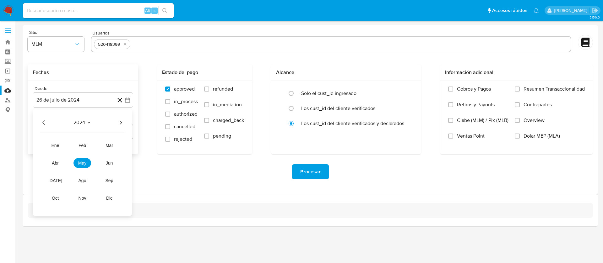
click at [40, 127] on div "2024 [DATE] feb mar abr may jun [DATE] ago sep oct nov dic" at bounding box center [82, 163] width 99 height 106
click at [44, 123] on icon "Año anterior" at bounding box center [44, 123] width 8 height 8
drag, startPoint x: 62, startPoint y: 159, endPoint x: 81, endPoint y: 181, distance: 28.9
click at [81, 181] on tr "ene feb mar abr may jun [DATE] ago sep oct nov dic" at bounding box center [82, 172] width 72 height 63
click at [81, 181] on span "ago" at bounding box center [82, 180] width 8 height 5
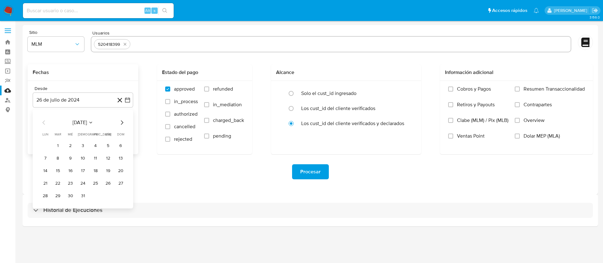
click at [58, 142] on button "1" at bounding box center [58, 146] width 10 height 10
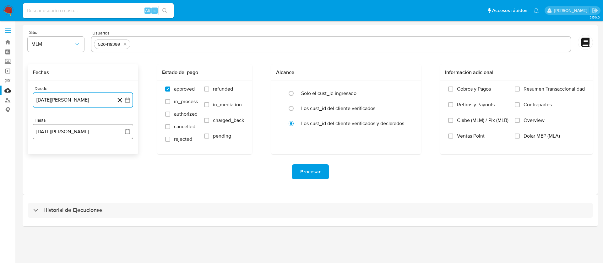
click at [59, 128] on button "[DATE][PERSON_NAME]" at bounding box center [83, 131] width 100 height 15
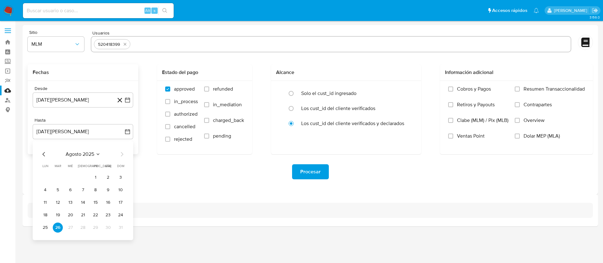
click at [45, 150] on div "[DATE] [DATE] lun [DATE] [PERSON_NAME][DATE] mié [DATE] jue [DATE] vie [DATE] s…" at bounding box center [83, 190] width 100 height 99
click at [45, 154] on icon "Mes anterior" at bounding box center [44, 155] width 8 height 8
click at [83, 230] on button "31" at bounding box center [83, 228] width 10 height 10
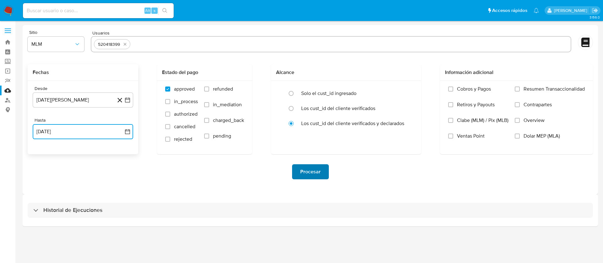
click at [319, 174] on span "Procesar" at bounding box center [310, 172] width 20 height 14
